Goal: Task Accomplishment & Management: Use online tool/utility

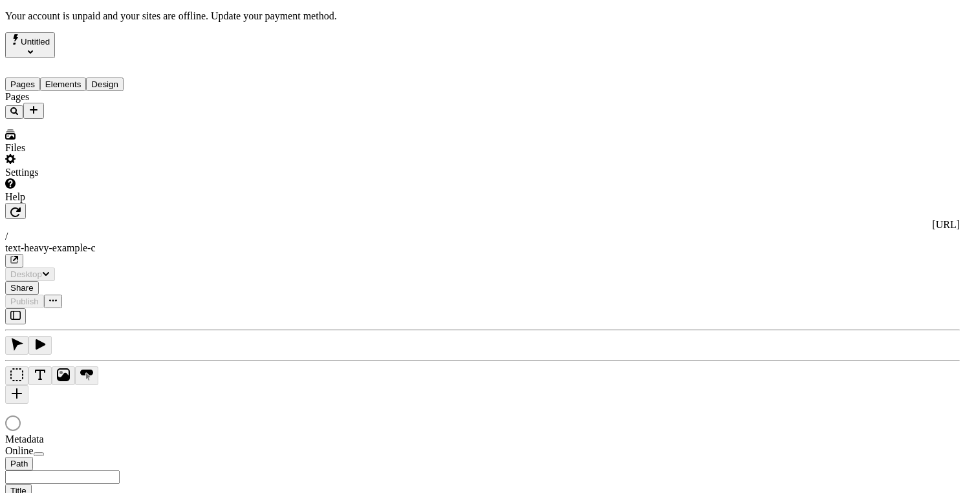
type input "/text-heavy-example-c"
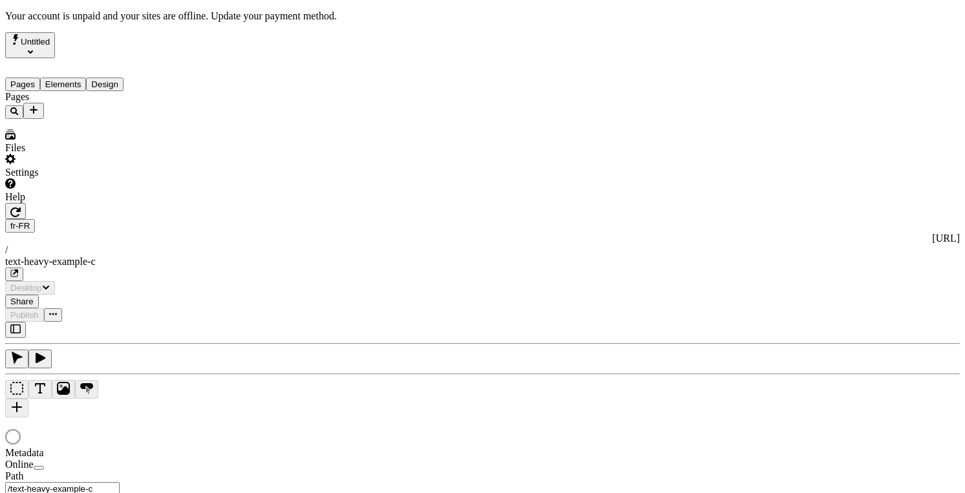
type input "Text Heavy Example C"
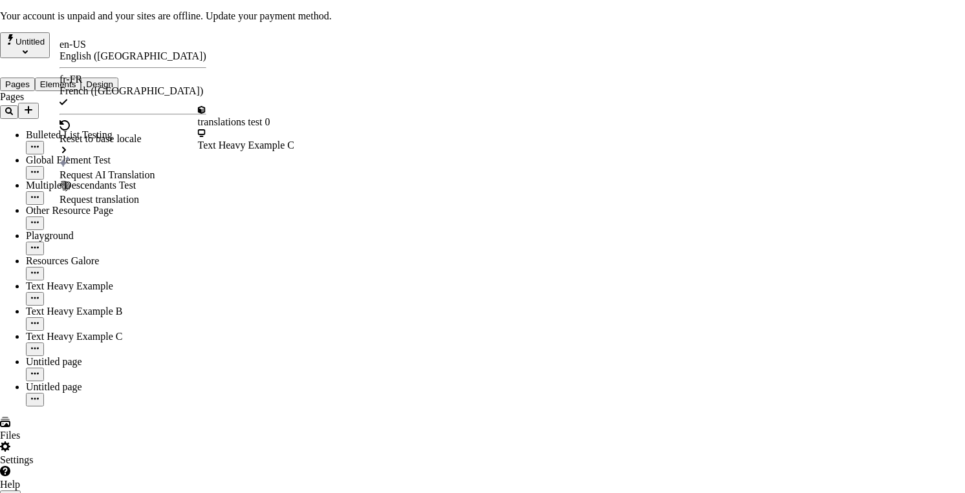
click at [234, 140] on div "Text Heavy Example C" at bounding box center [246, 146] width 97 height 12
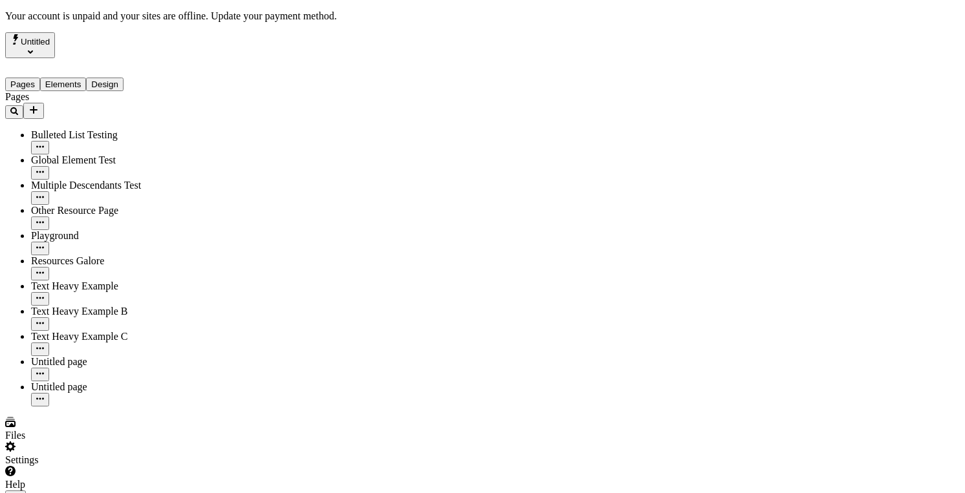
click at [725, 200] on span "Alt + Click" at bounding box center [701, 205] width 47 height 11
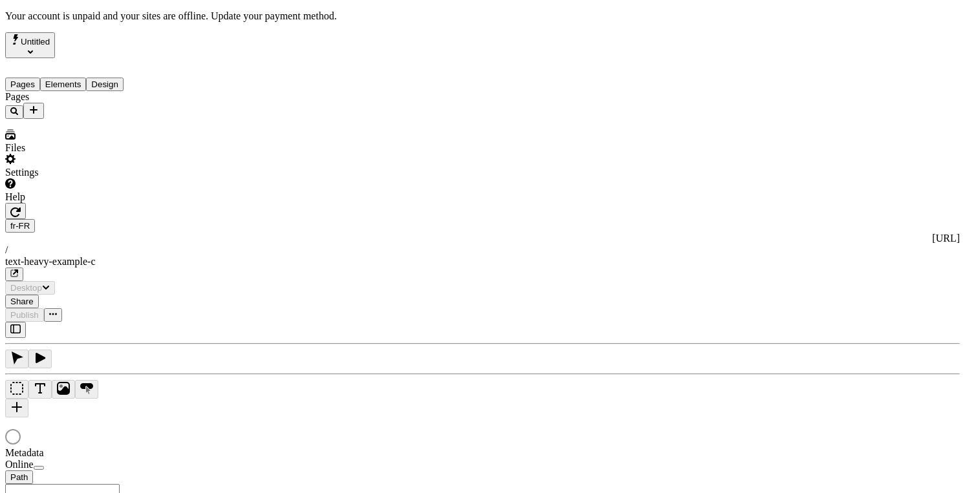
type input "Text Heavy Example C"
type input "/text-heavy-example-c"
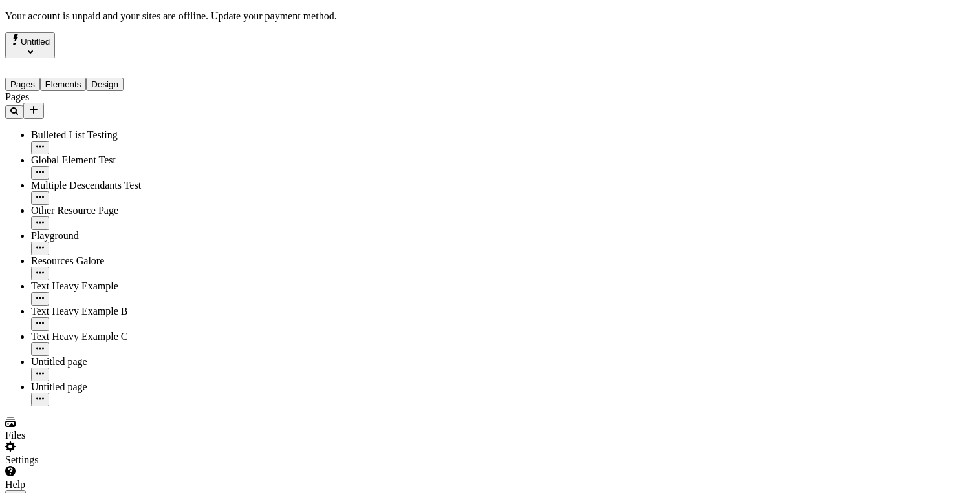
scroll to position [1, 0]
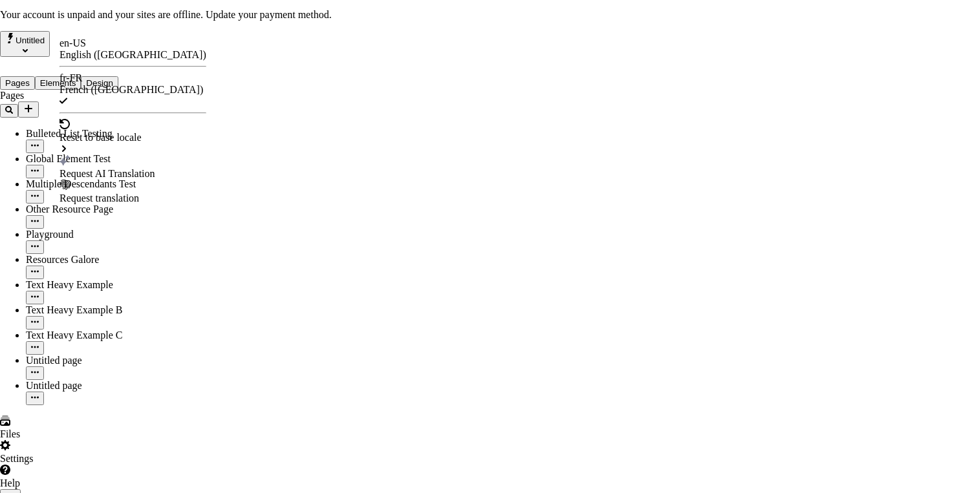
click at [122, 168] on div "Request AI Translation" at bounding box center [132, 174] width 147 height 12
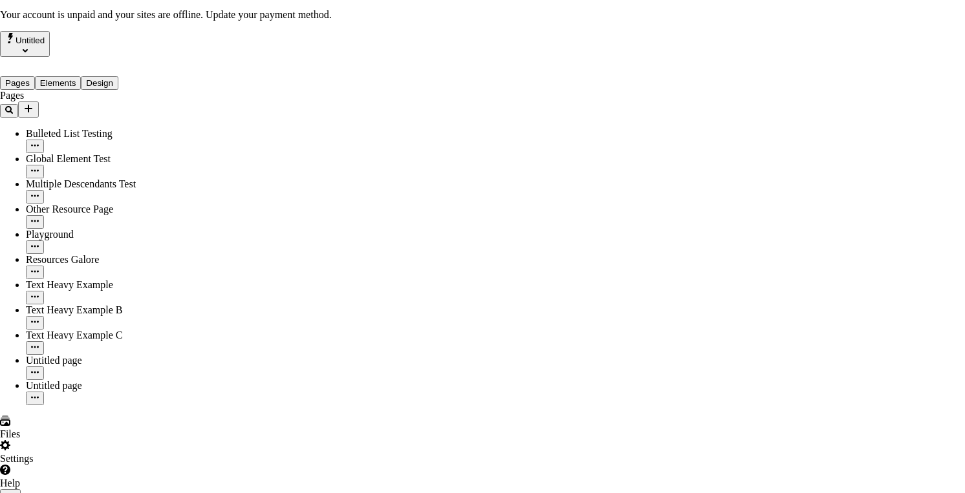
checkbox input "true"
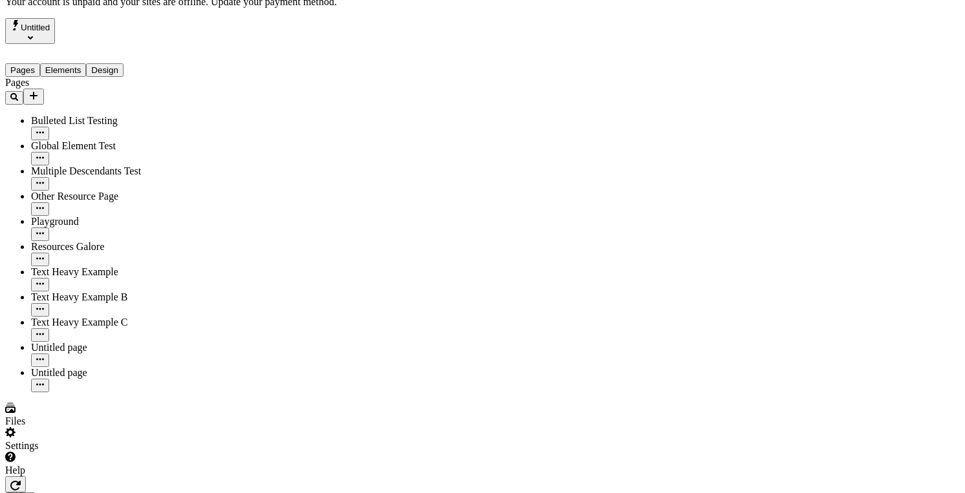
scroll to position [0, 0]
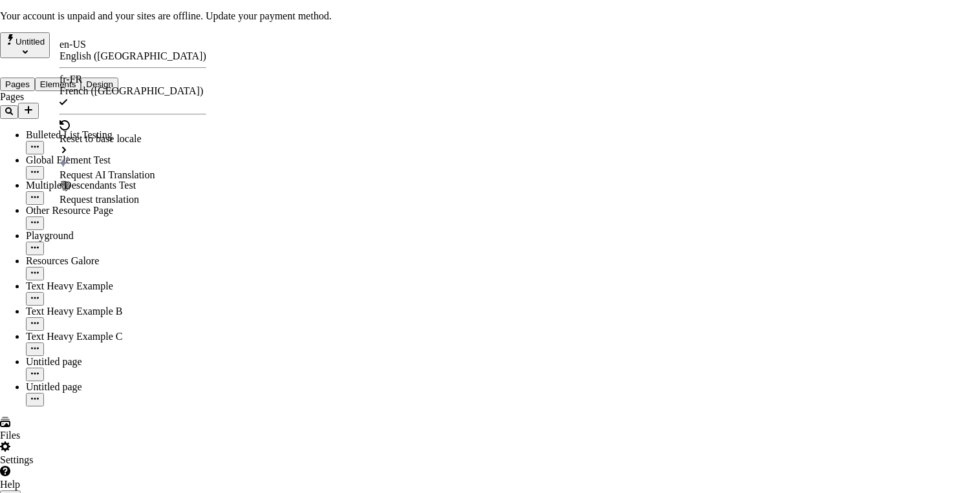
click at [131, 157] on div "Request AI Translation" at bounding box center [132, 169] width 147 height 25
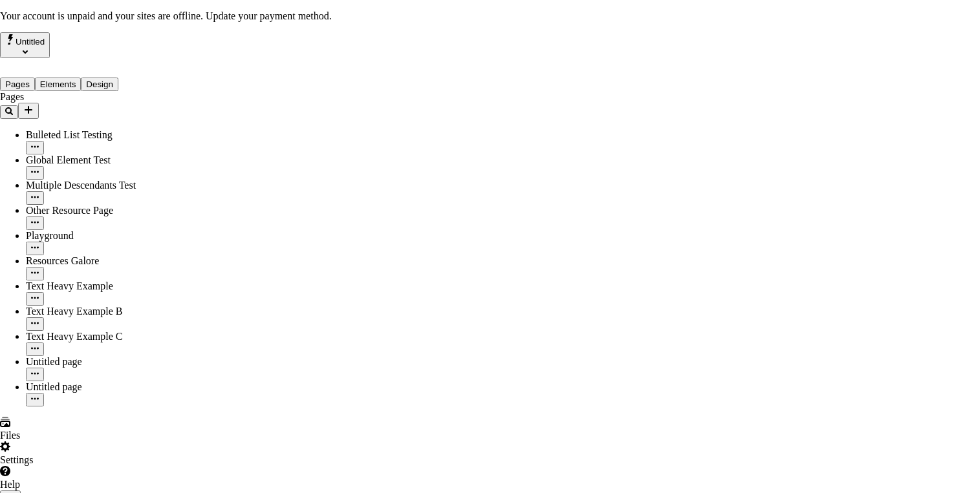
checkbox input "true"
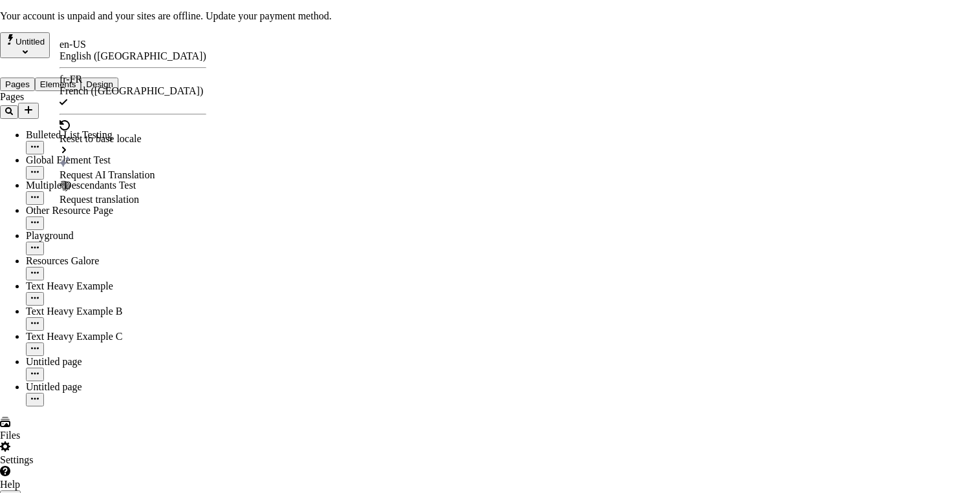
click at [118, 157] on div "Request AI Translation" at bounding box center [132, 169] width 147 height 25
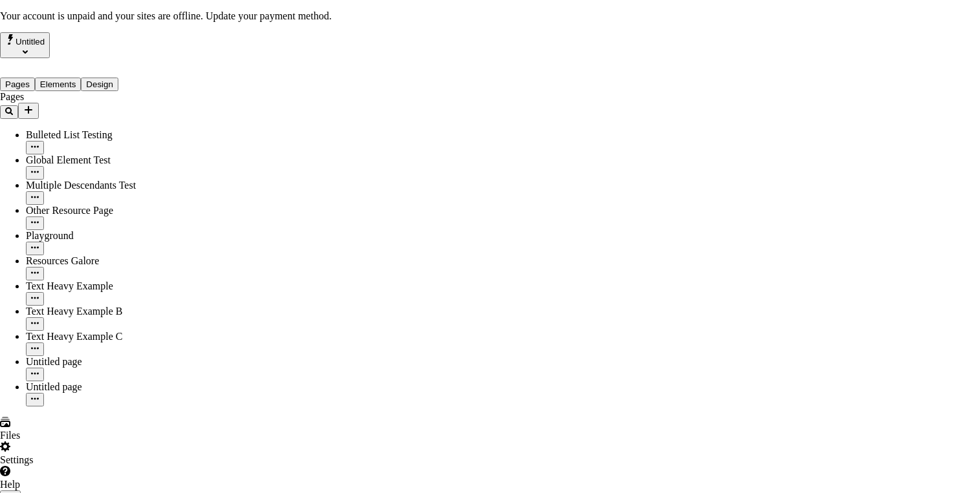
checkbox input "true"
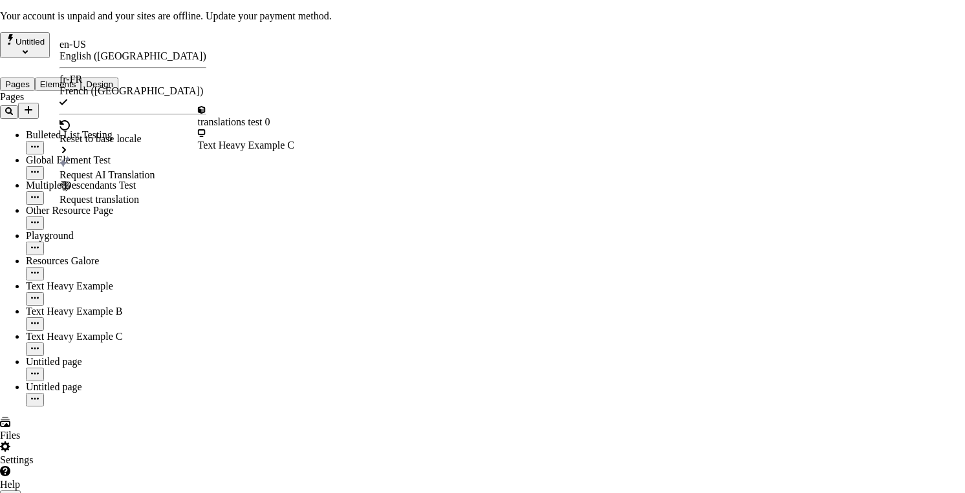
click at [109, 169] on div "Request AI Translation" at bounding box center [132, 175] width 147 height 12
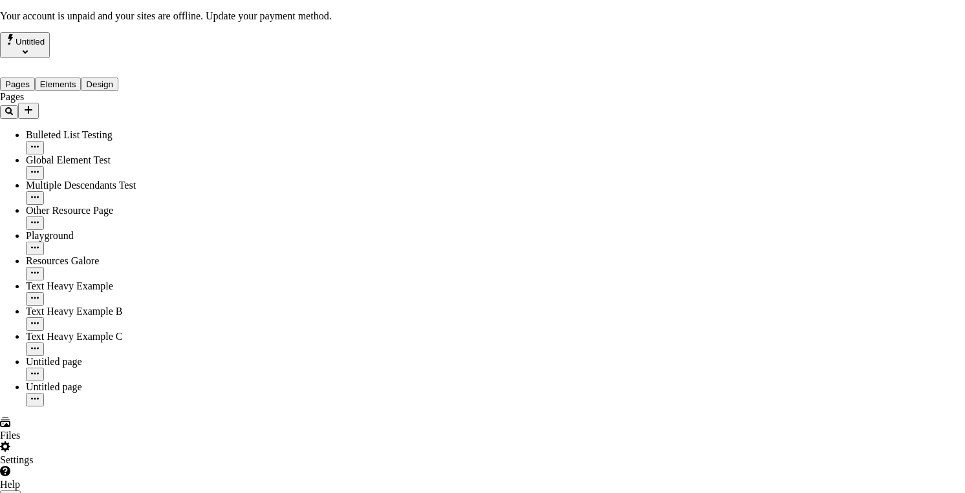
checkbox input "true"
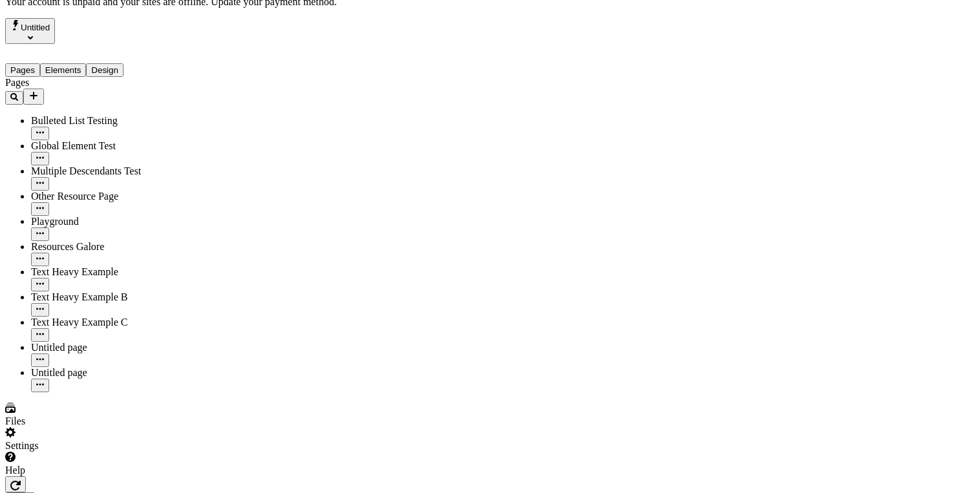
scroll to position [0, 10]
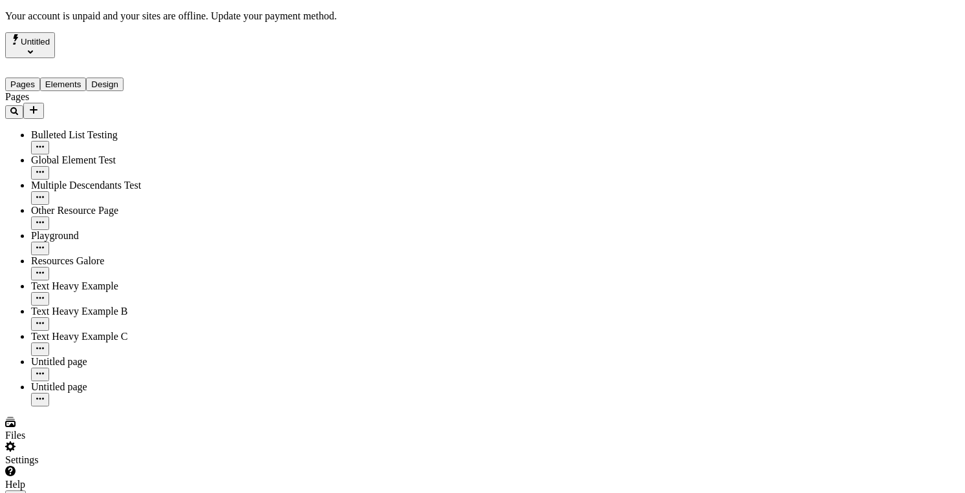
scroll to position [0, 0]
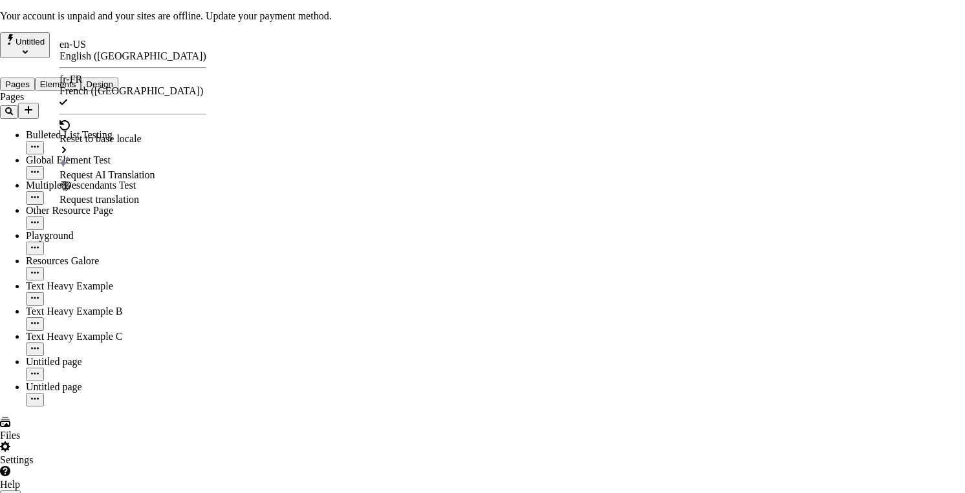
click at [114, 169] on div "Request AI Translation" at bounding box center [132, 175] width 147 height 12
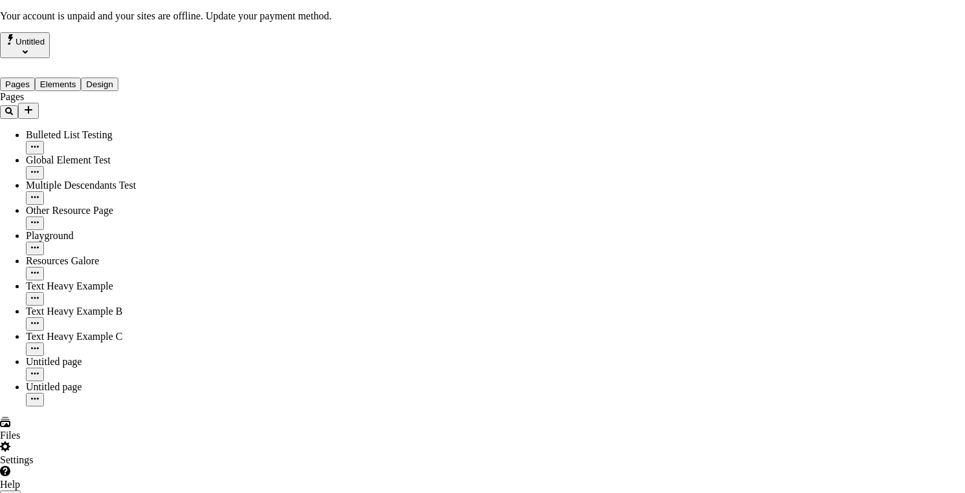
checkbox input "true"
